Goal: Entertainment & Leisure: Consume media (video, audio)

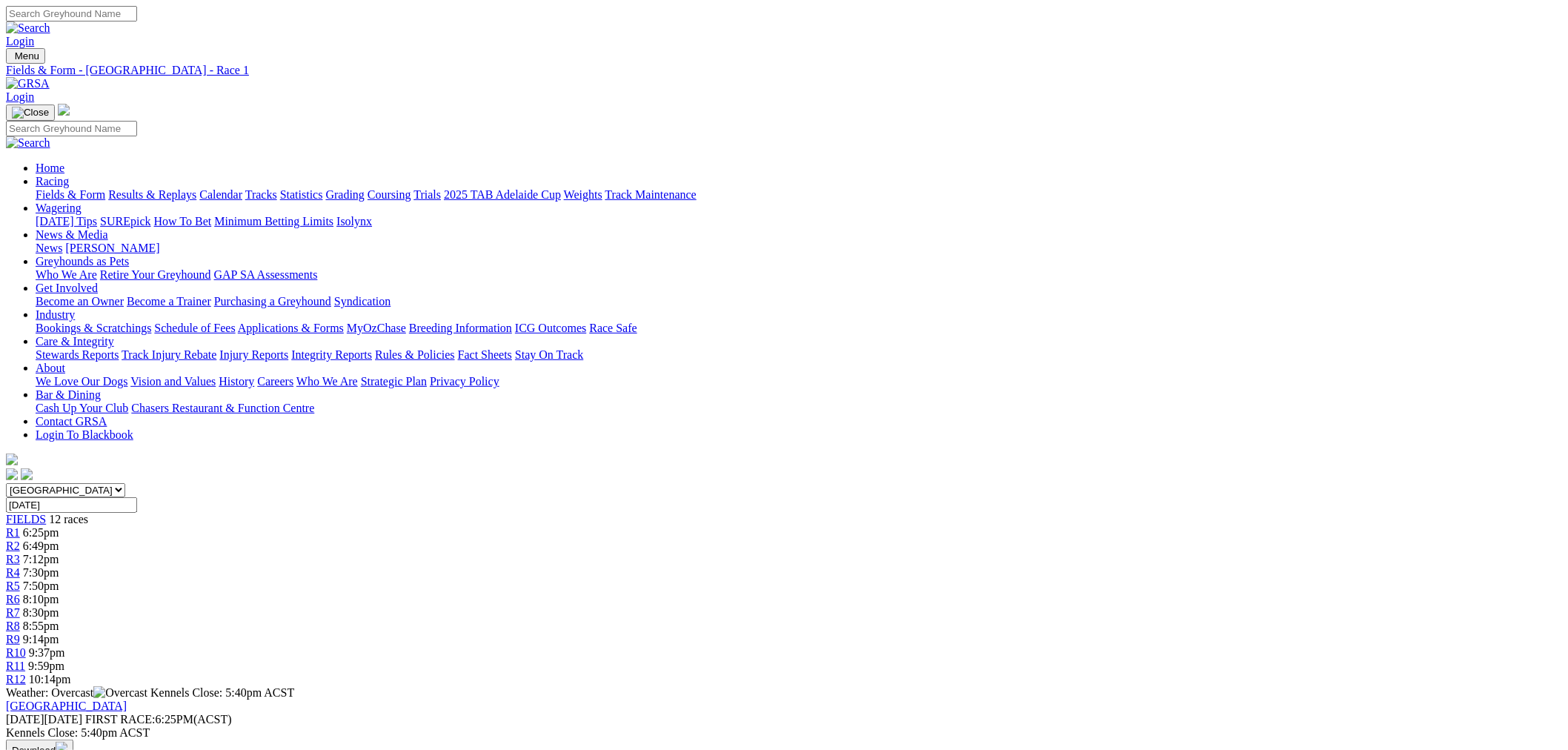
click at [59, 540] on span "6:49pm" at bounding box center [40, 546] width 36 height 13
drag, startPoint x: 126, startPoint y: 185, endPoint x: 126, endPoint y: 164, distance: 21.0
click at [20, 553] on link "R3" at bounding box center [12, 559] width 14 height 13
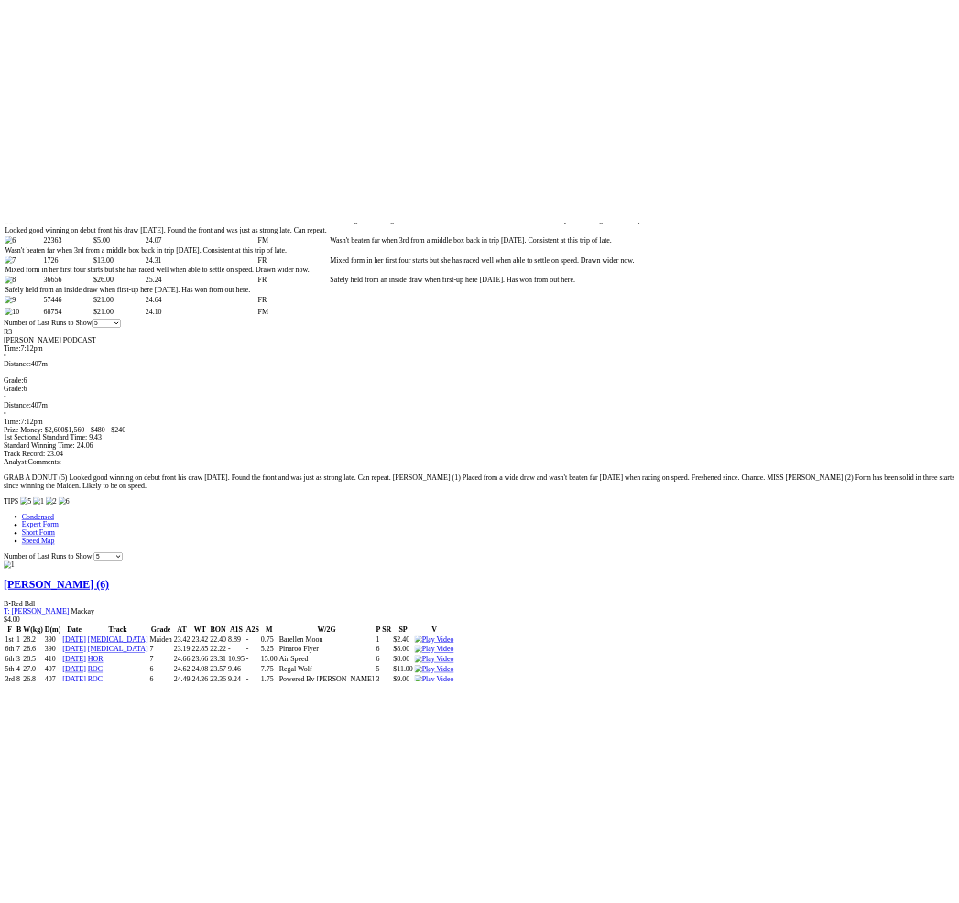
scroll to position [1356, 0]
